Goal: Transaction & Acquisition: Purchase product/service

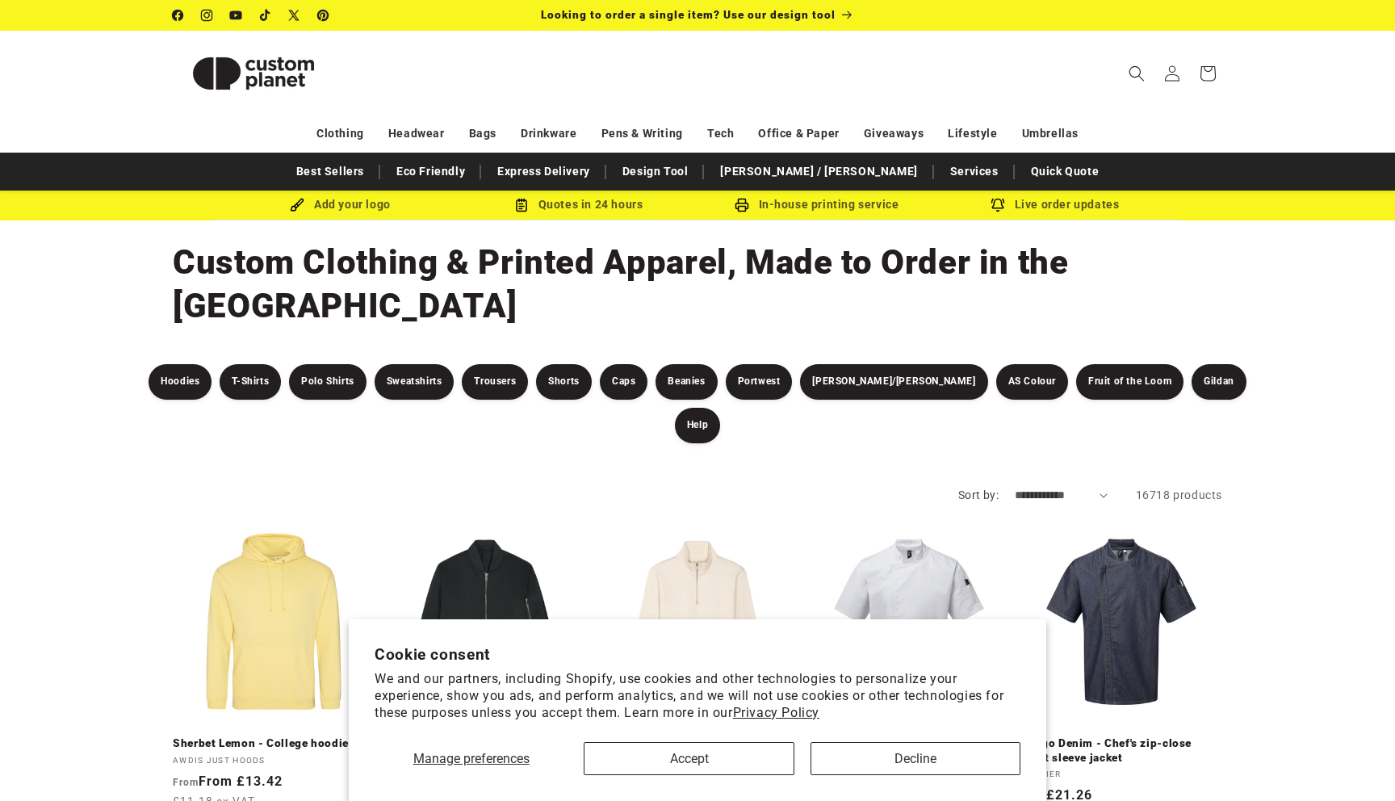
click at [751, 737] on div "Manage preferences Accept Decline" at bounding box center [698, 752] width 646 height 45
click at [749, 742] on button "Accept" at bounding box center [689, 758] width 210 height 33
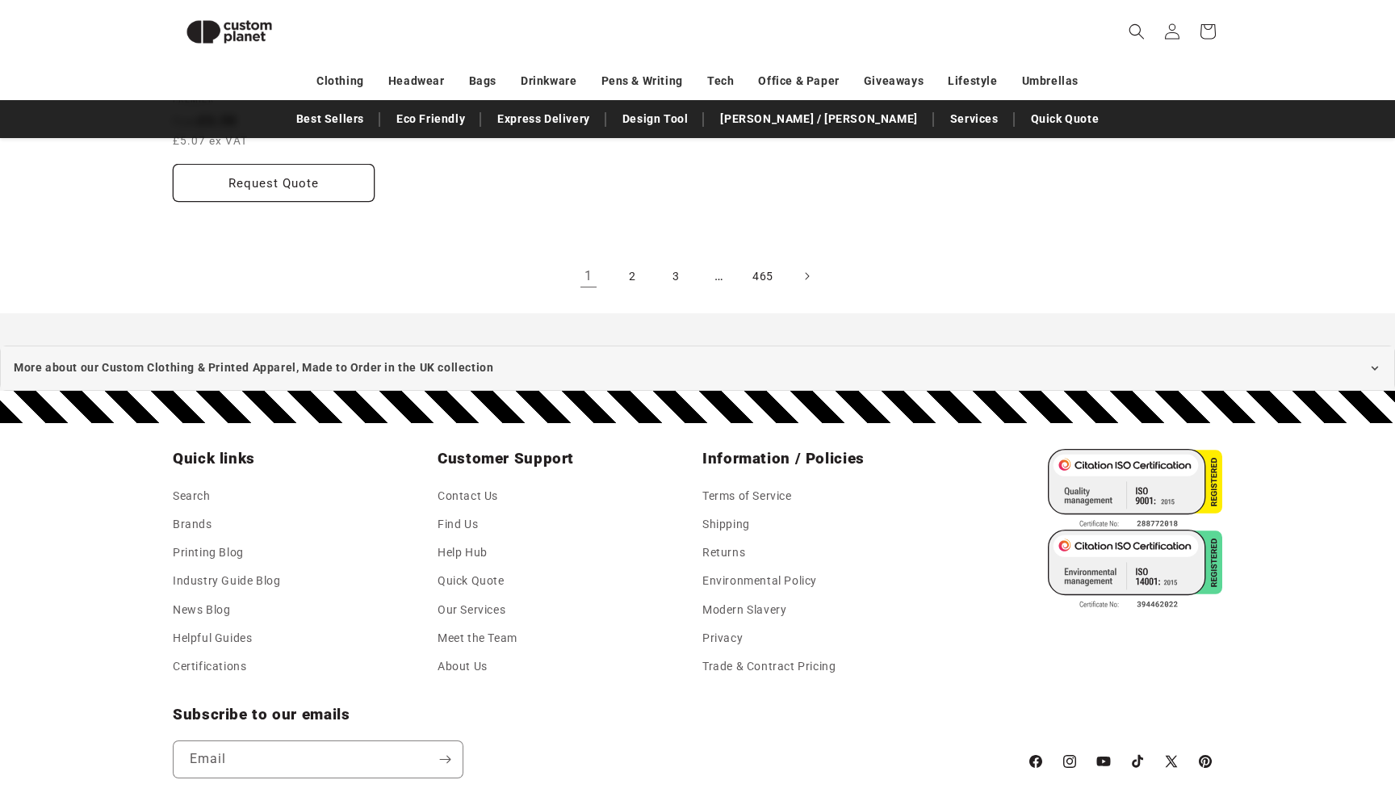
scroll to position [3295, 0]
click at [736, 510] on link "Shipping" at bounding box center [727, 524] width 48 height 28
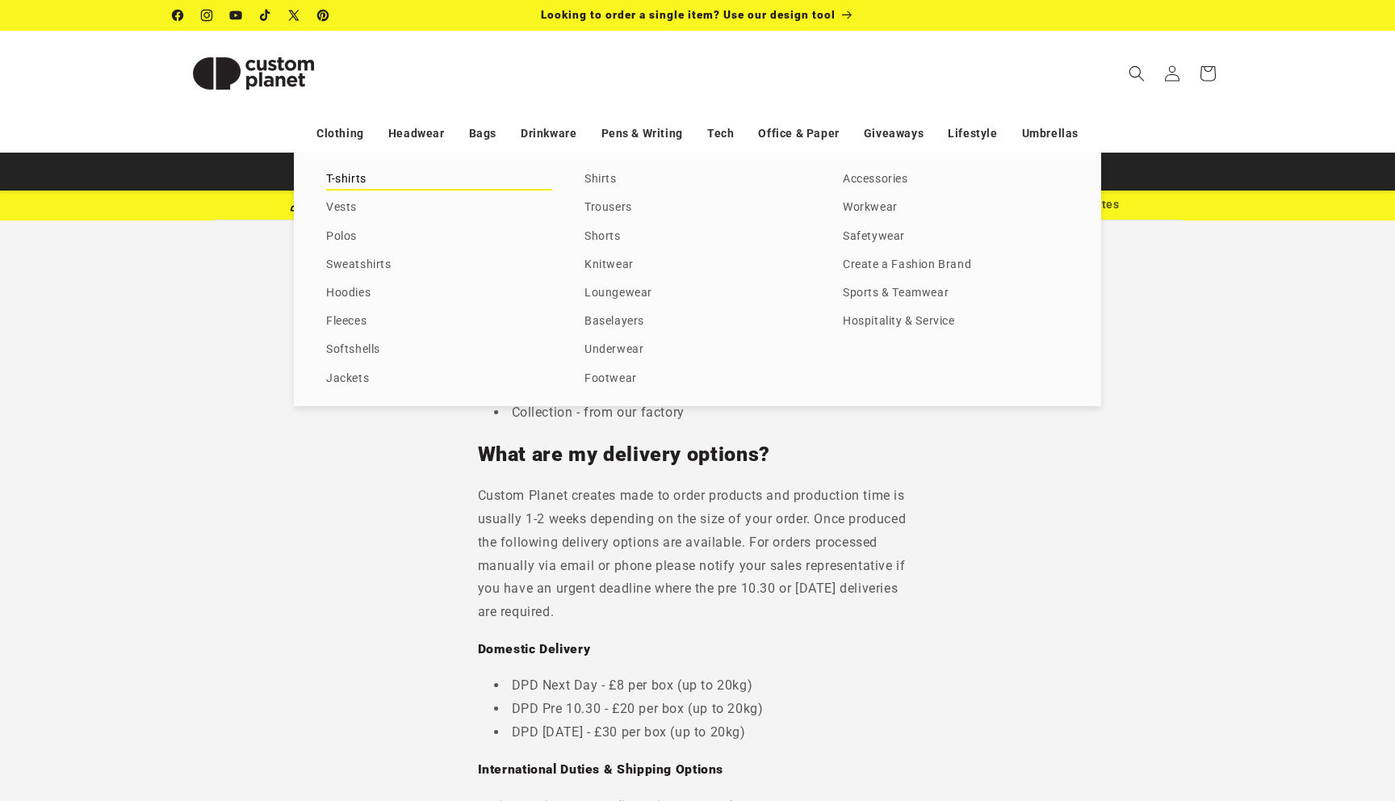
click at [339, 169] on link "T-shirts" at bounding box center [439, 180] width 226 height 22
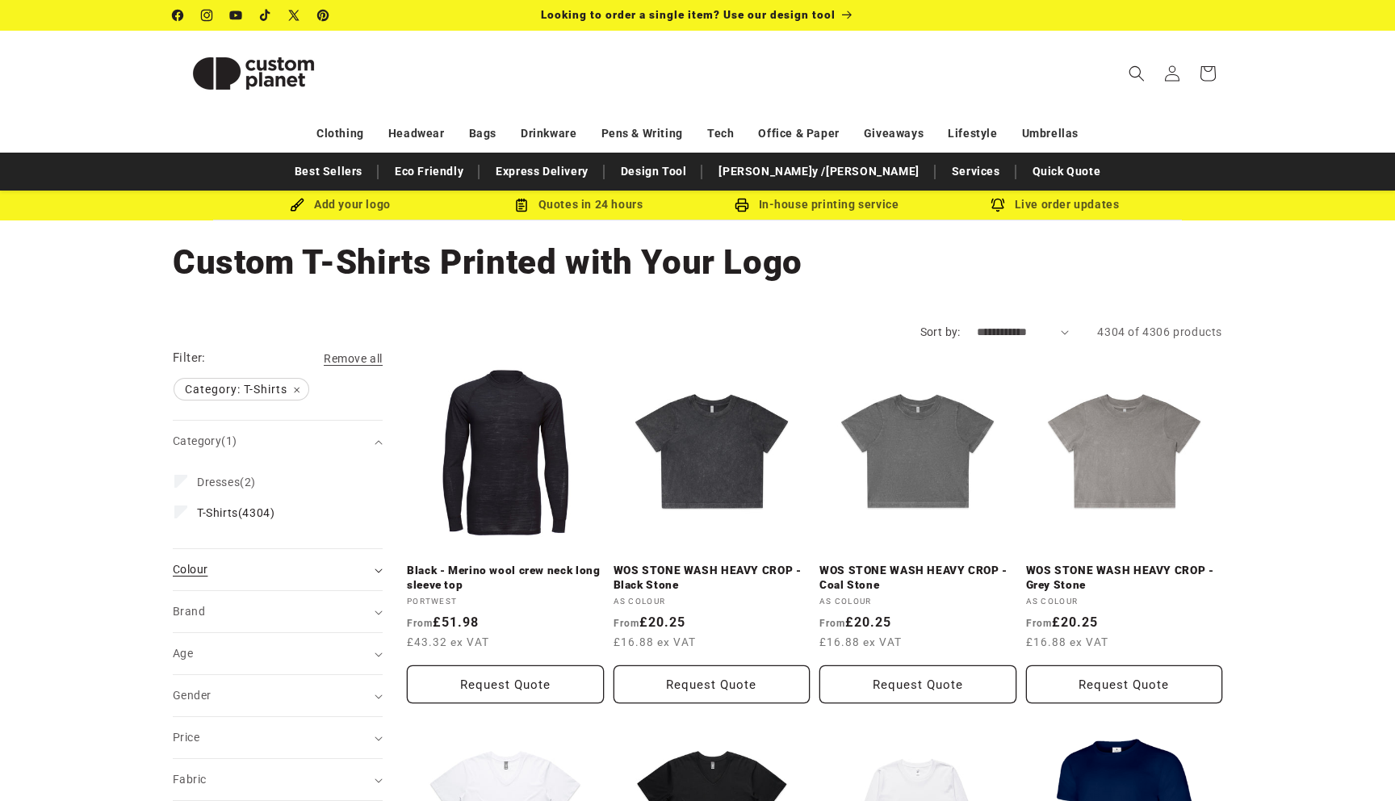
click at [228, 563] on div "Colour (0)" at bounding box center [271, 569] width 196 height 17
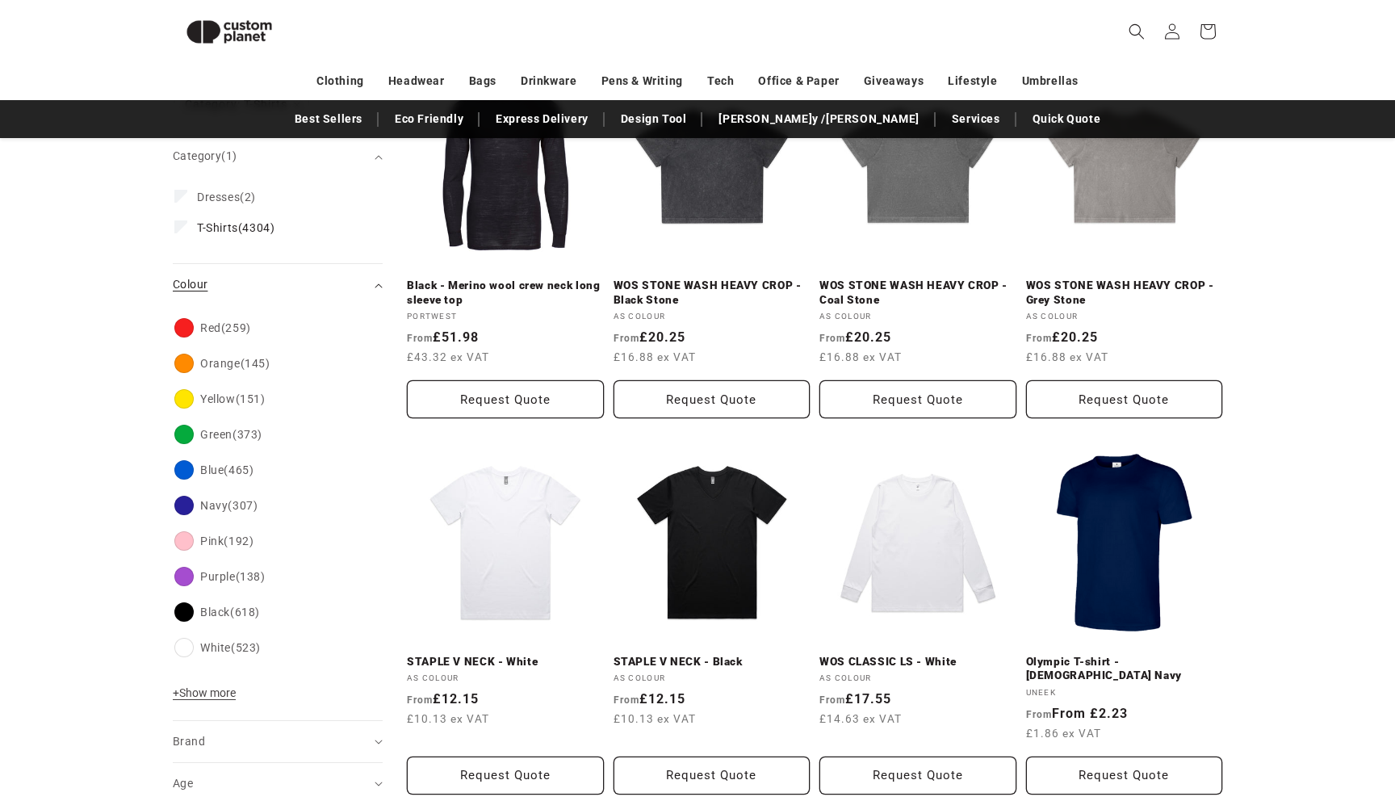
scroll to position [262, 0]
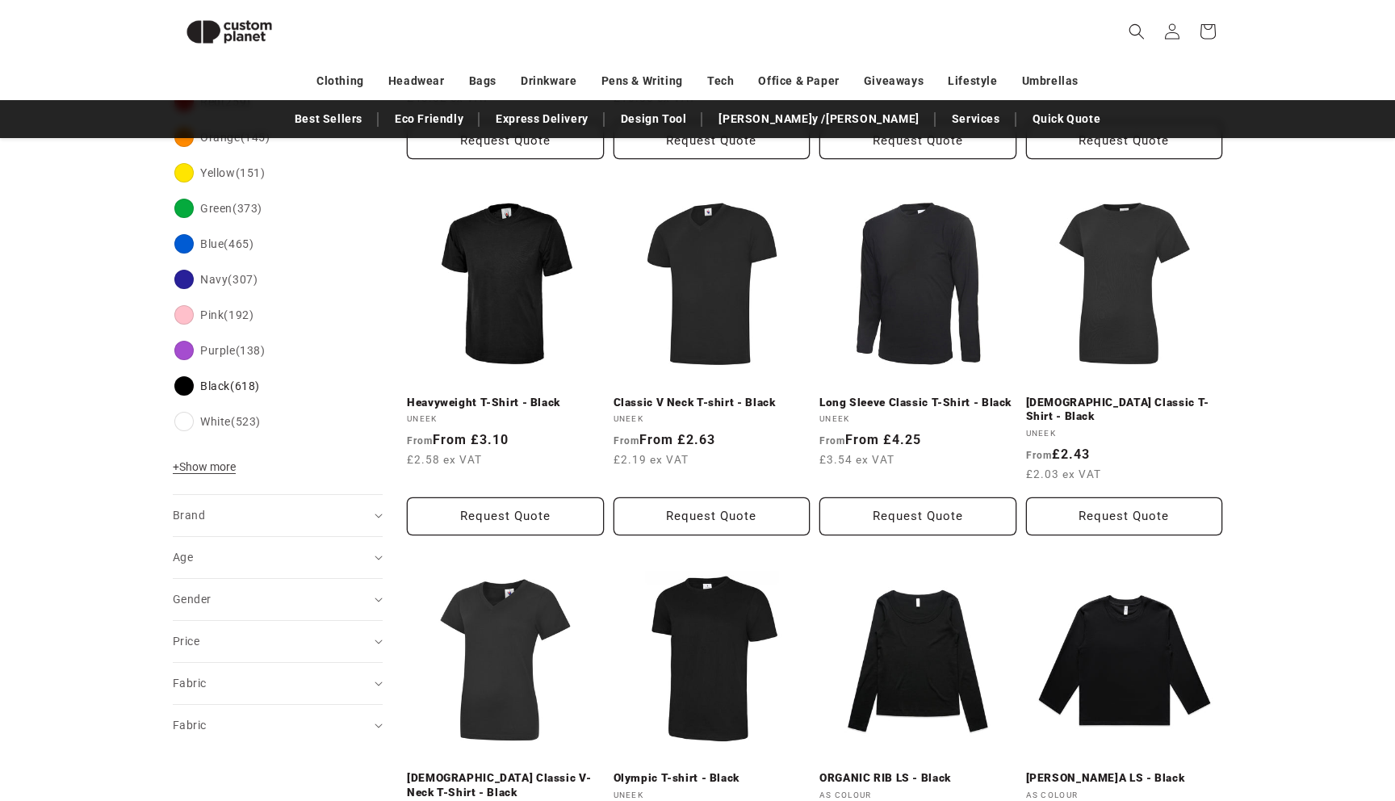
scroll to position [524, 0]
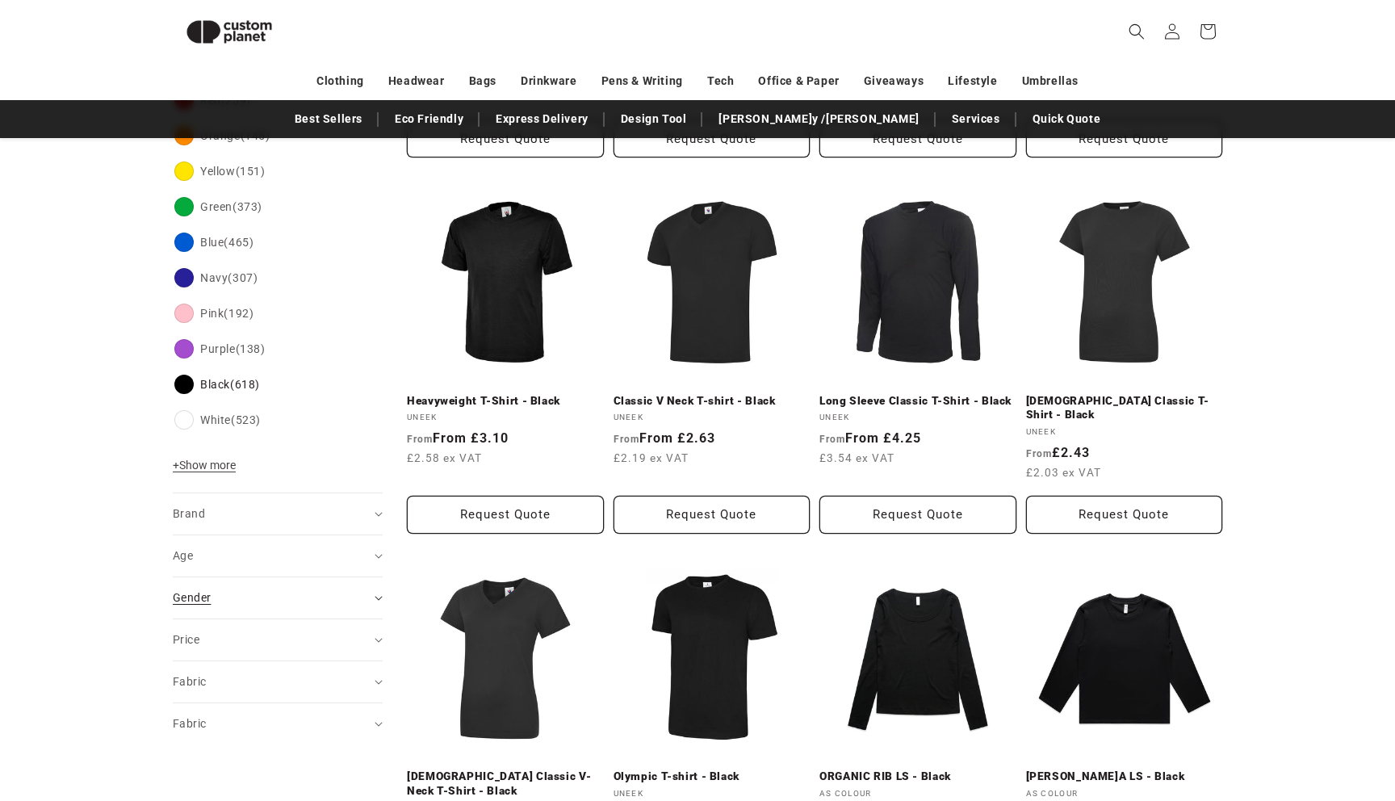
click at [263, 586] on summary "Gender (0)" at bounding box center [278, 597] width 210 height 41
click at [222, 633] on span "[DEMOGRAPHIC_DATA]" at bounding box center [260, 637] width 127 height 13
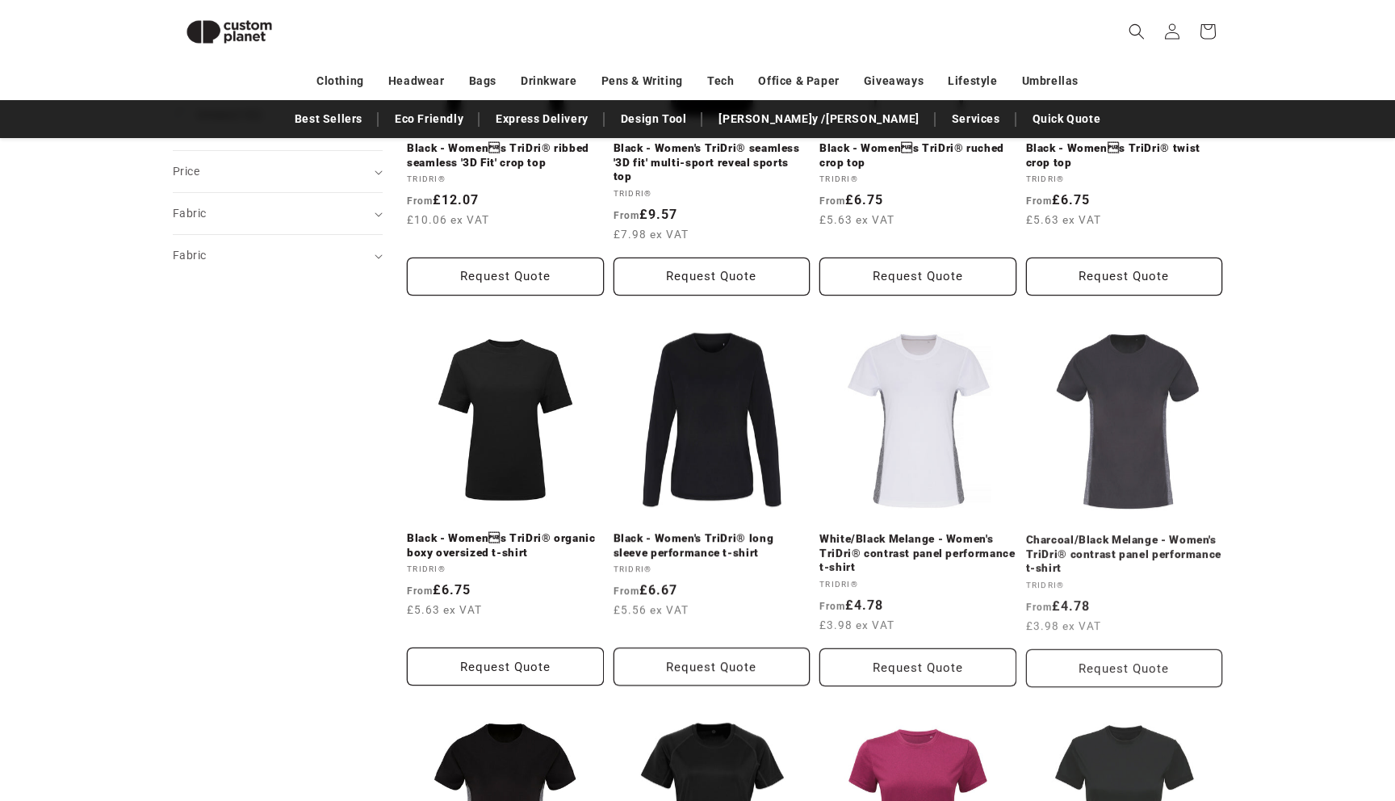
scroll to position [925, 0]
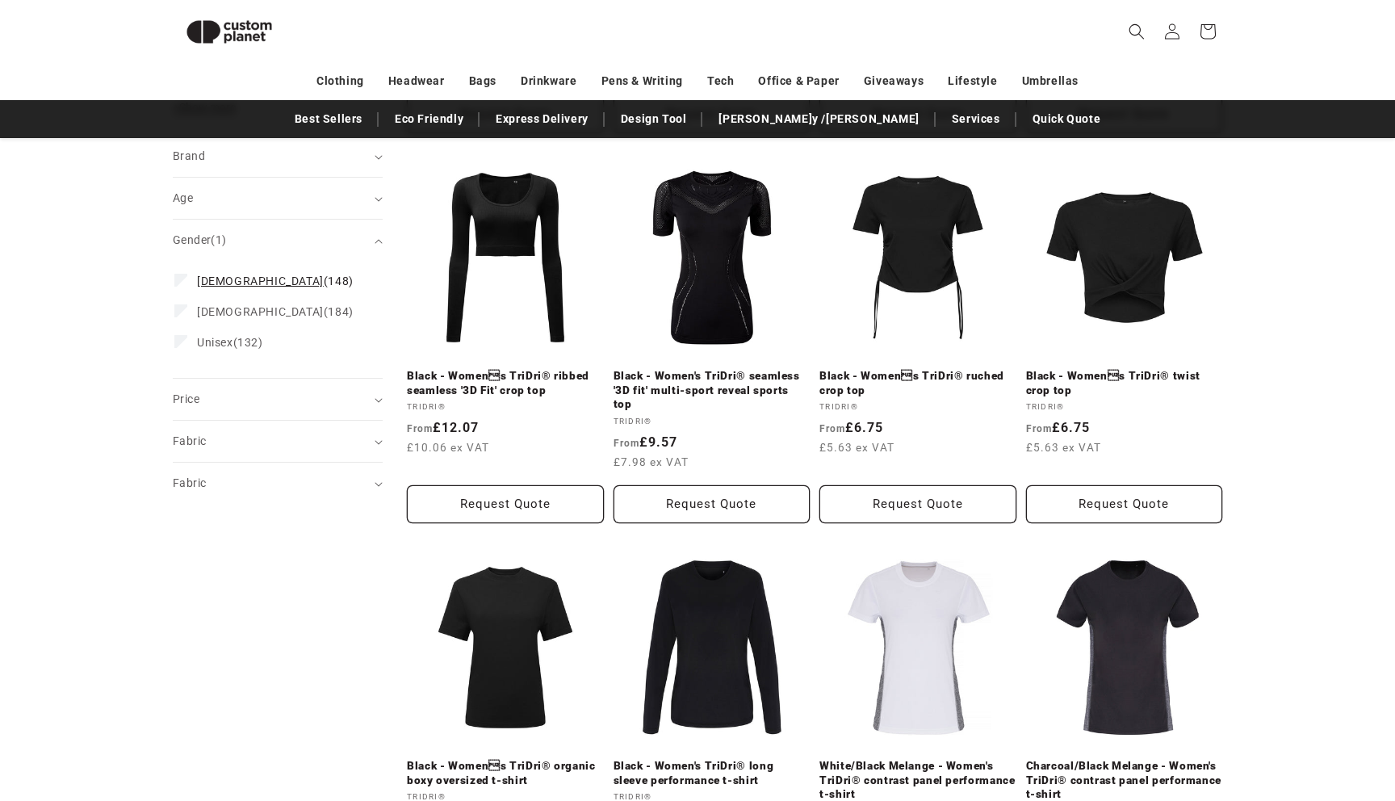
click at [215, 283] on label "[DEMOGRAPHIC_DATA] (148) [DEMOGRAPHIC_DATA] (148 products)" at bounding box center [272, 281] width 197 height 31
click at [214, 327] on label "Unisex (132) Unisex (132 products)" at bounding box center [272, 342] width 197 height 31
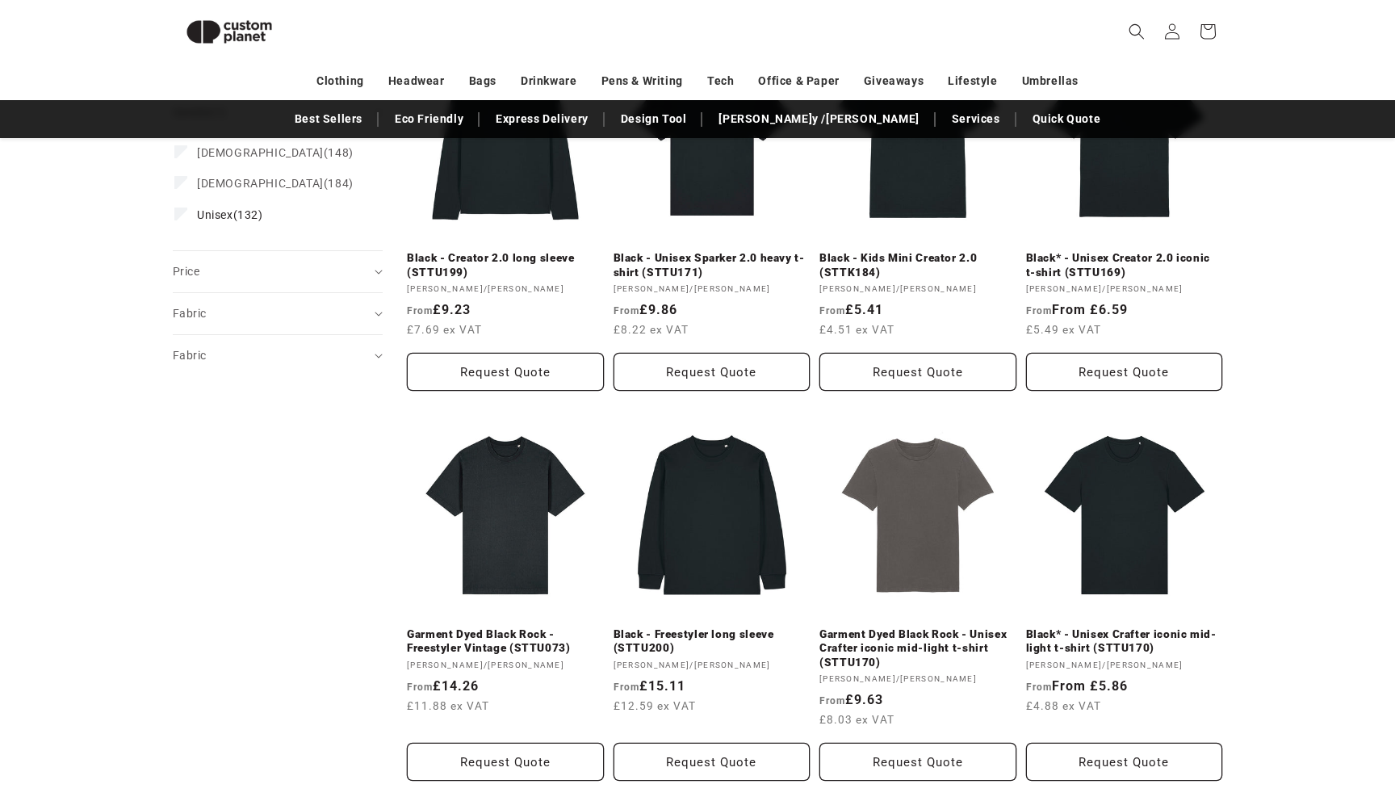
scroll to position [1187, 0]
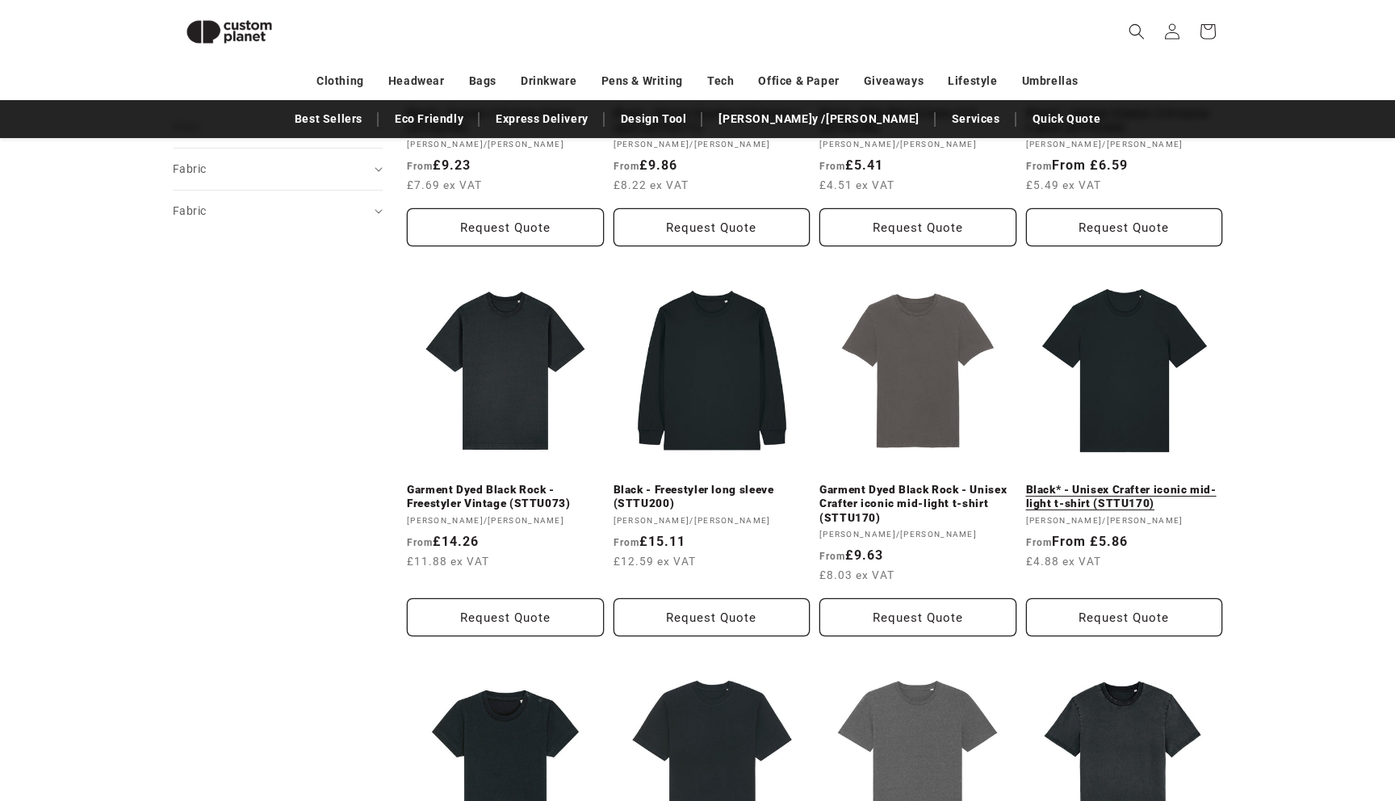
click at [1097, 483] on link "Black* - Unisex Crafter iconic mid-light t-shirt (STTU170)" at bounding box center [1124, 497] width 197 height 28
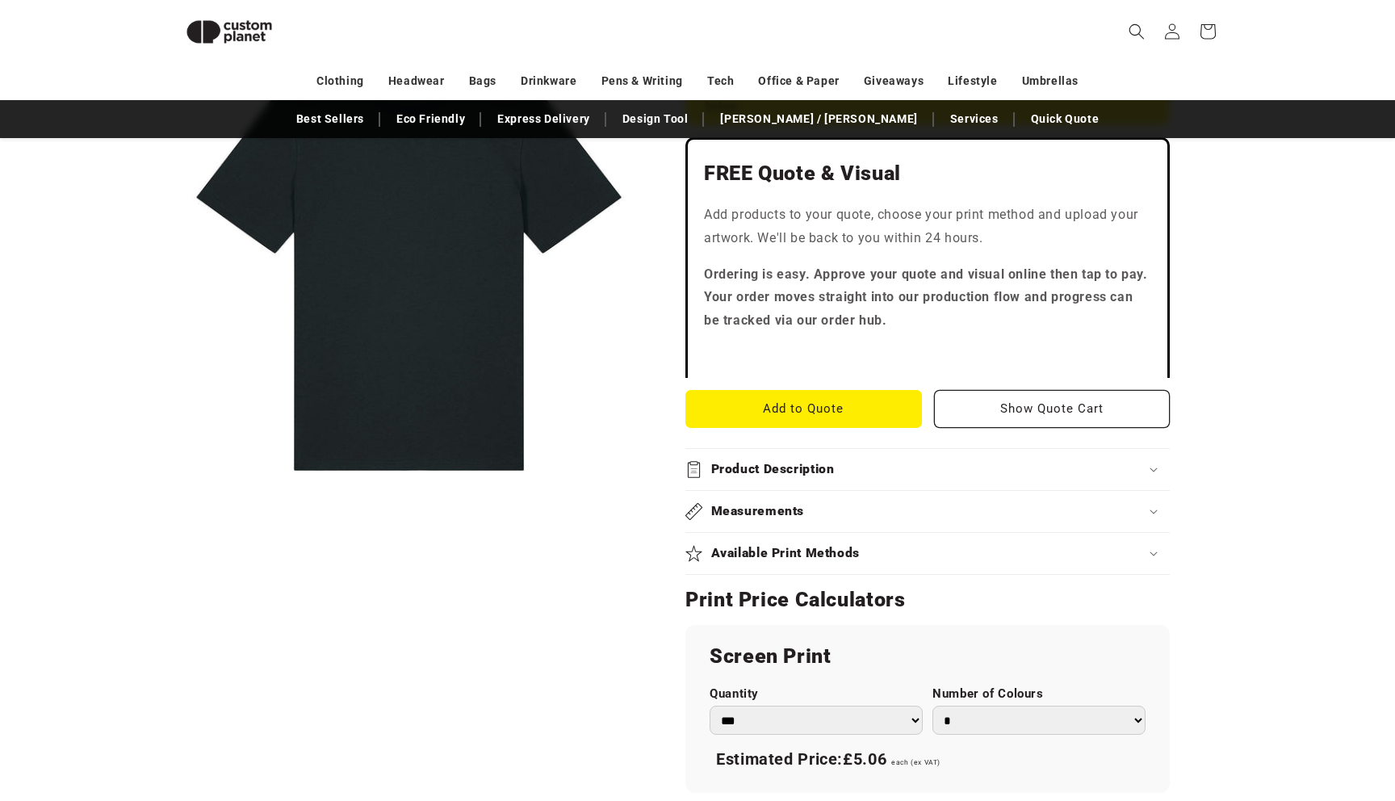
scroll to position [514, 0]
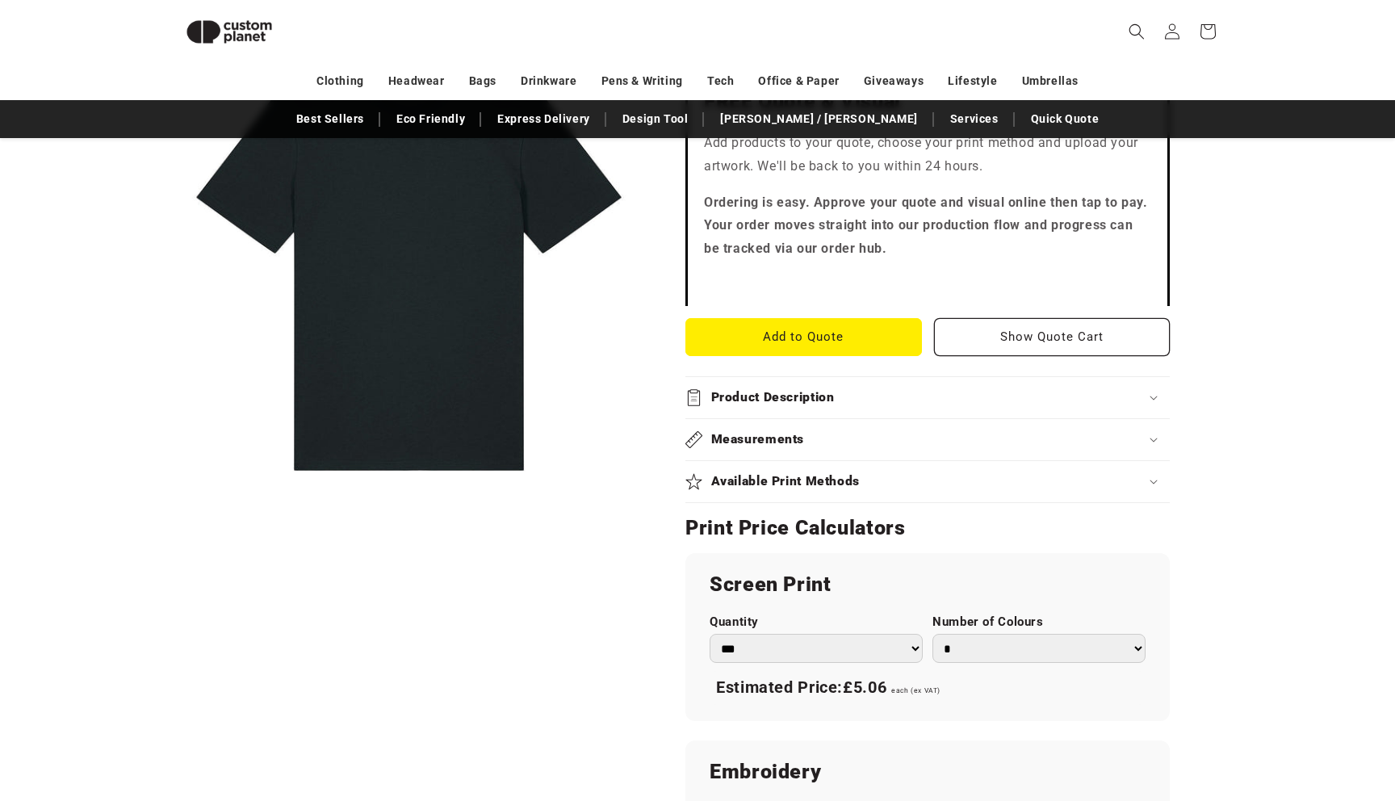
click at [875, 484] on div "Available Print Methods" at bounding box center [928, 481] width 484 height 17
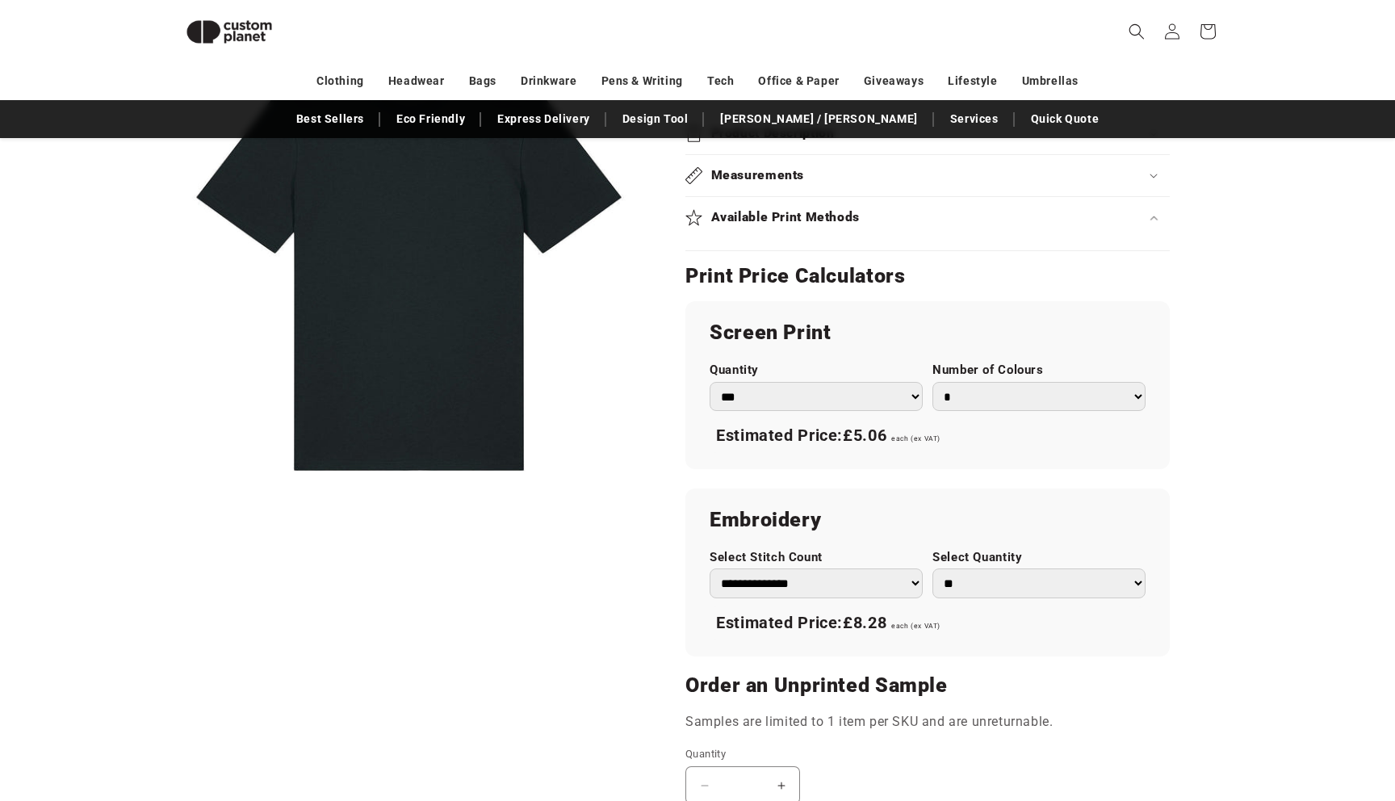
scroll to position [595, 0]
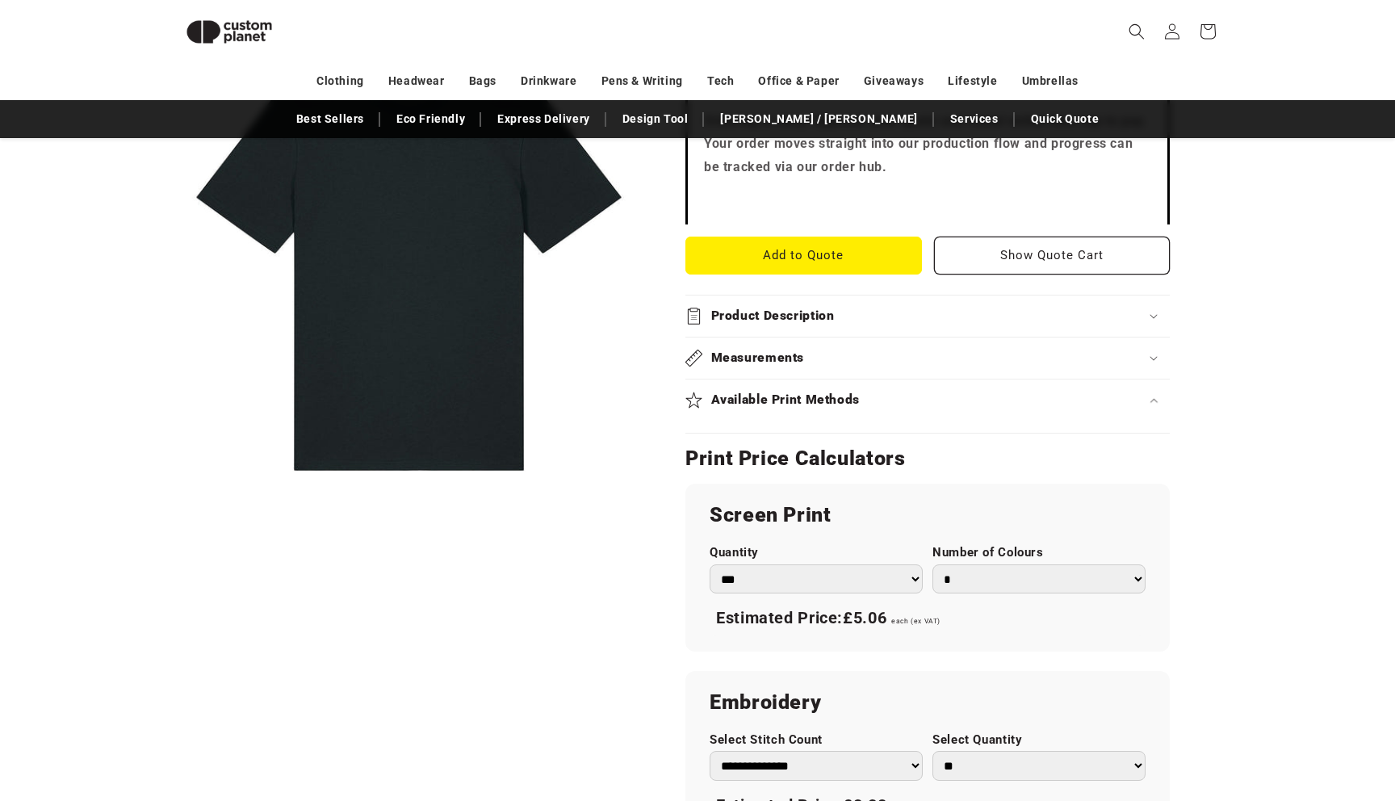
click at [845, 576] on select "*** *** *** **** **** **** ***** *****" at bounding box center [816, 579] width 213 height 30
click at [710, 564] on select "*** *** *** **** **** **** ***** *****" at bounding box center [816, 579] width 213 height 30
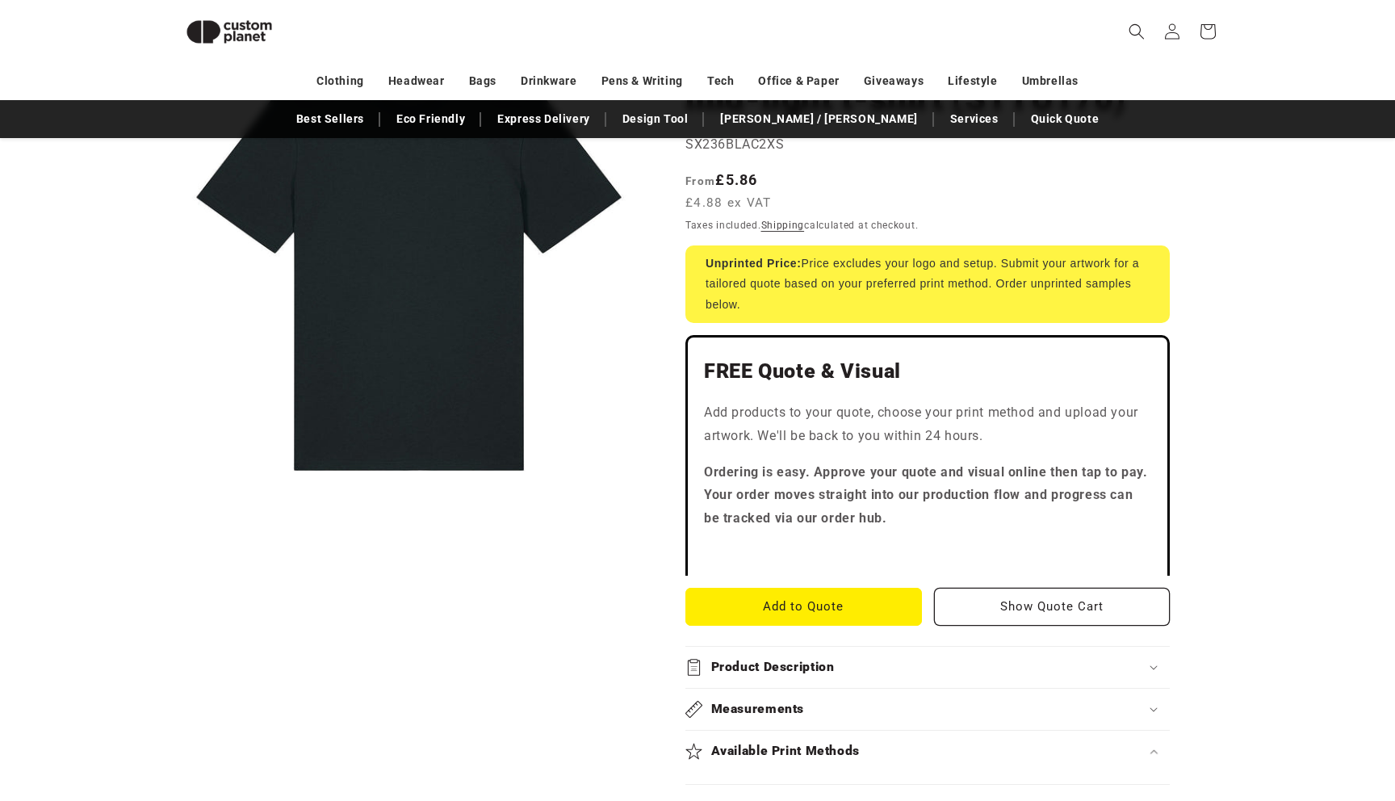
scroll to position [0, 0]
